Goal: Transaction & Acquisition: Book appointment/travel/reservation

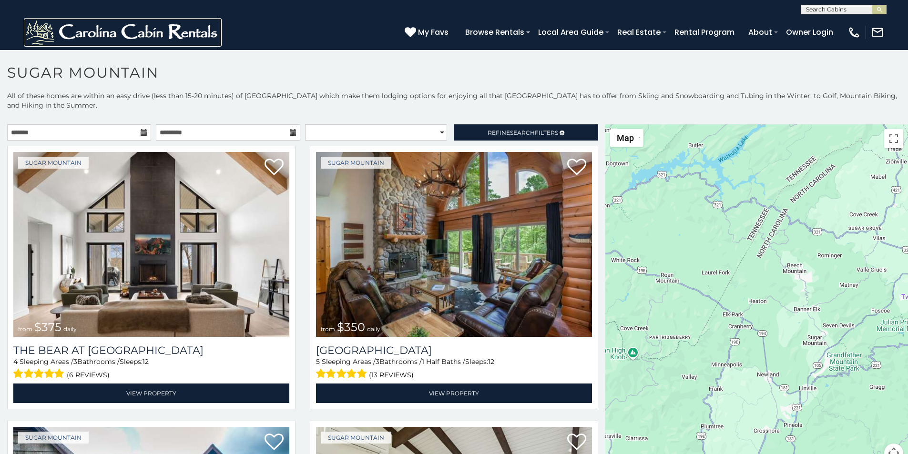
click at [39, 34] on img at bounding box center [123, 32] width 198 height 29
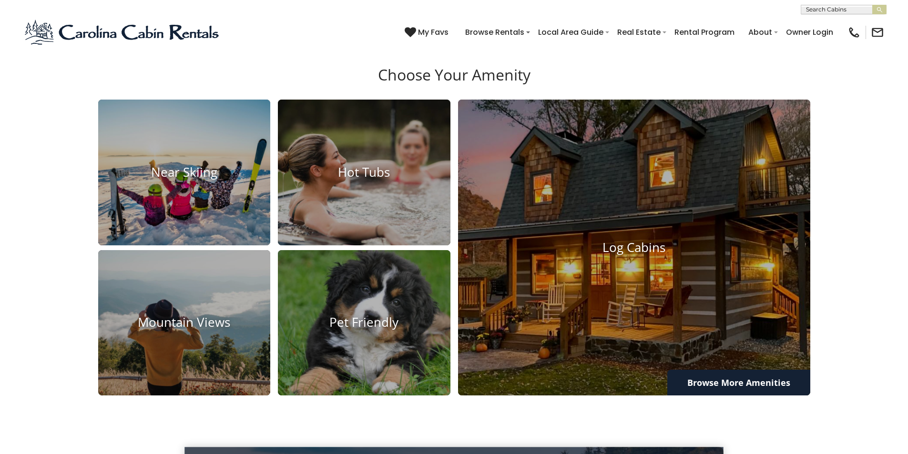
scroll to position [1471, 0]
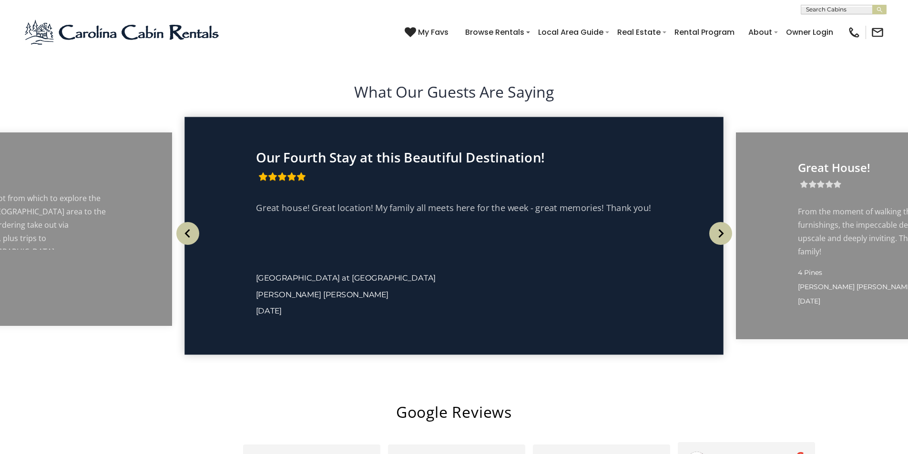
click at [687, 452] on img at bounding box center [696, 461] width 19 height 19
click at [879, 8] on img "submit" at bounding box center [879, 9] width 7 height 7
